Goal: Task Accomplishment & Management: Manage account settings

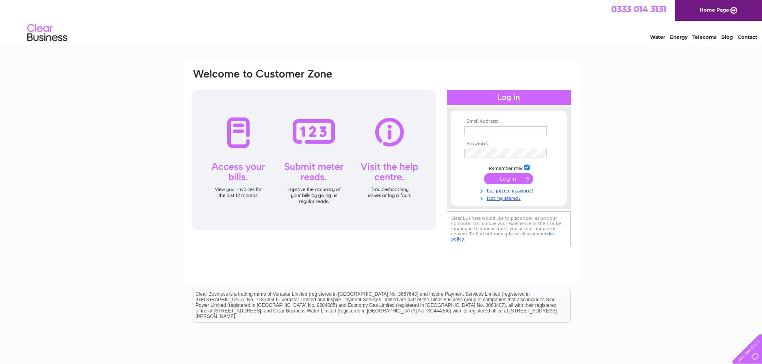
type input "accounts@birdandblendtea.com"
click at [520, 174] on input "submit" at bounding box center [508, 178] width 49 height 11
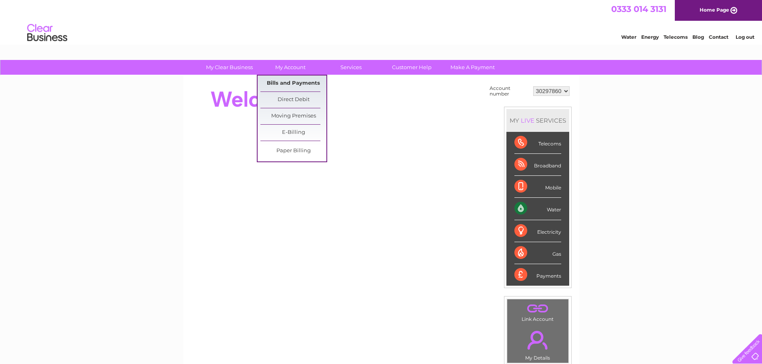
click at [293, 82] on link "Bills and Payments" at bounding box center [293, 84] width 66 height 16
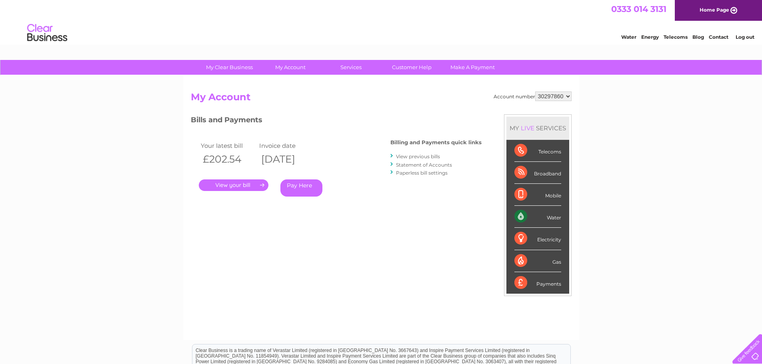
click at [239, 185] on link "." at bounding box center [234, 186] width 70 height 12
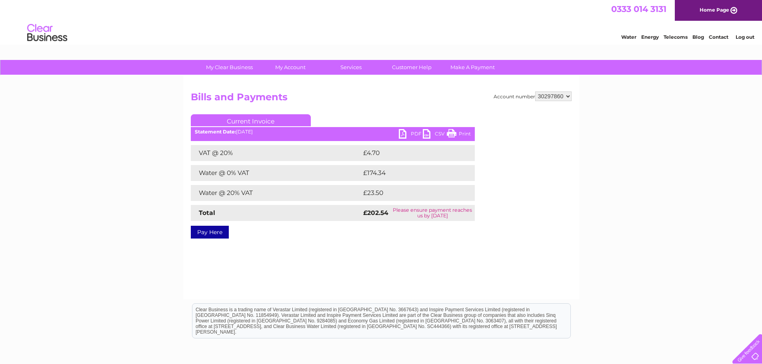
click at [411, 130] on link "PDF" at bounding box center [411, 135] width 24 height 12
